Goal: Information Seeking & Learning: Find specific fact

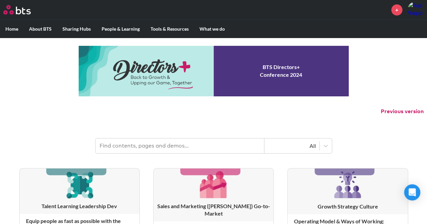
click at [127, 147] on input "text" at bounding box center [180, 146] width 169 height 15
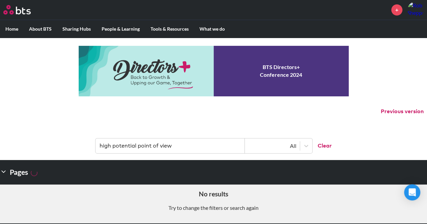
click at [104, 145] on input "high potential point of view" at bounding box center [170, 146] width 149 height 15
click at [159, 144] on input "hi-po point of view" at bounding box center [170, 146] width 149 height 15
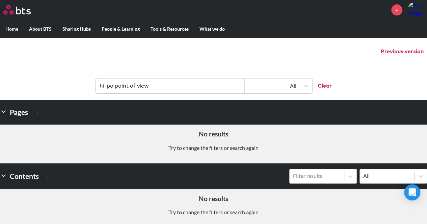
scroll to position [54, 0]
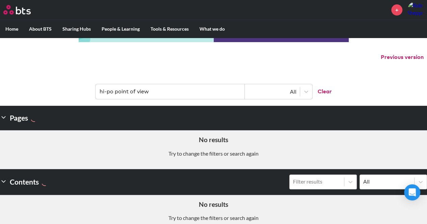
click at [106, 91] on input "hi-po point of view" at bounding box center [170, 91] width 149 height 15
click at [110, 92] on input "hipo point of view" at bounding box center [170, 91] width 149 height 15
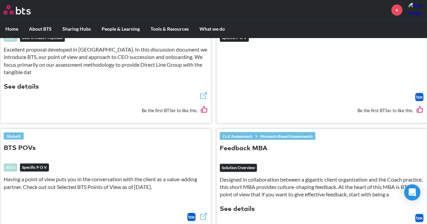
scroll to position [446, 0]
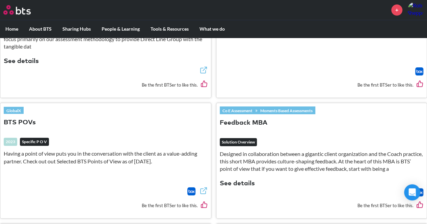
type input "point of view"
click at [19, 118] on button "BTS POVs" at bounding box center [20, 122] width 32 height 9
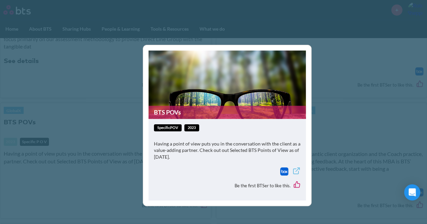
click at [187, 112] on link "BTS POVs" at bounding box center [226, 112] width 157 height 13
click at [208, 114] on link "BTS POVs" at bounding box center [226, 112] width 157 height 13
click at [324, 154] on div "BTS POVs specificPOV 2023 Having a point of view puts you in the conversation w…" at bounding box center [213, 112] width 427 height 224
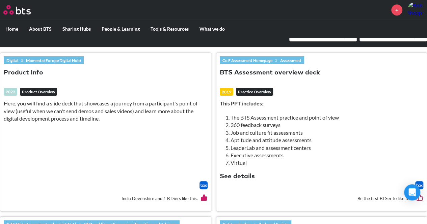
scroll to position [206, 0]
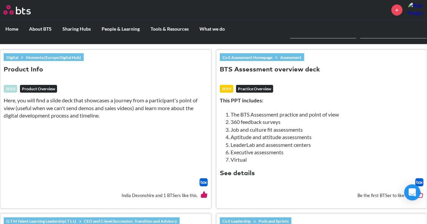
click at [260, 69] on button "BTS Assessment overview deck" at bounding box center [270, 69] width 100 height 9
